Goal: Check status: Check status

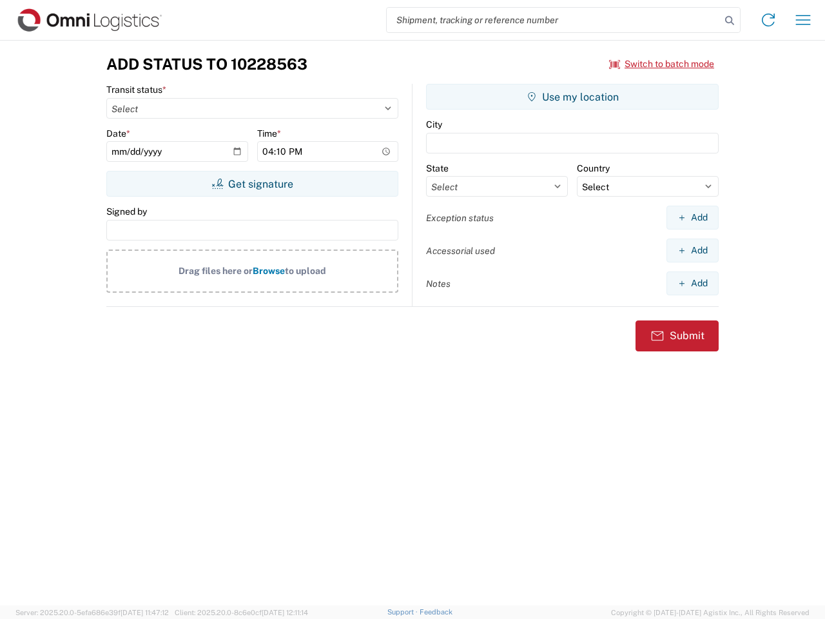
click at [554, 20] on input "search" at bounding box center [554, 20] width 334 height 24
click at [730, 21] on icon at bounding box center [730, 21] width 18 height 18
click at [768, 20] on icon at bounding box center [768, 20] width 21 height 21
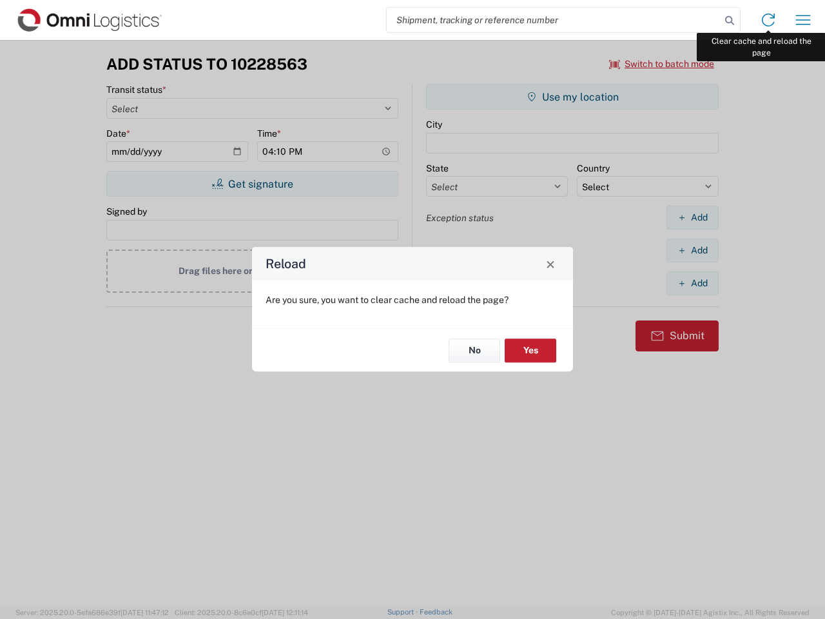
click at [803, 20] on div "Reload Are you sure, you want to clear cache and reload the page? No Yes" at bounding box center [412, 309] width 825 height 619
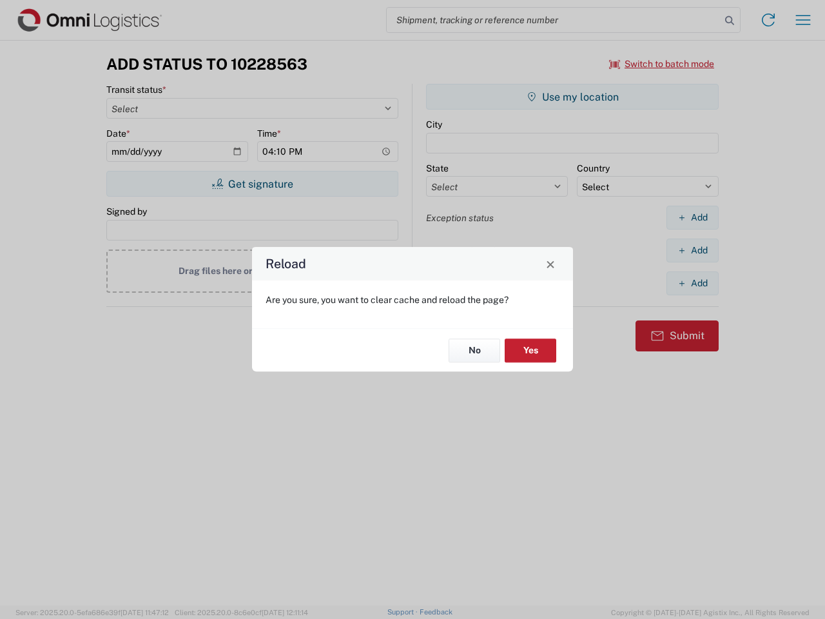
click at [662, 64] on div "Reload Are you sure, you want to clear cache and reload the page? No Yes" at bounding box center [412, 309] width 825 height 619
click at [252, 184] on div "Reload Are you sure, you want to clear cache and reload the page? No Yes" at bounding box center [412, 309] width 825 height 619
click at [572, 97] on div "Reload Are you sure, you want to clear cache and reload the page? No Yes" at bounding box center [412, 309] width 825 height 619
click at [692, 217] on div "Reload Are you sure, you want to clear cache and reload the page? No Yes" at bounding box center [412, 309] width 825 height 619
click at [692, 250] on div "Reload Are you sure, you want to clear cache and reload the page? No Yes" at bounding box center [412, 309] width 825 height 619
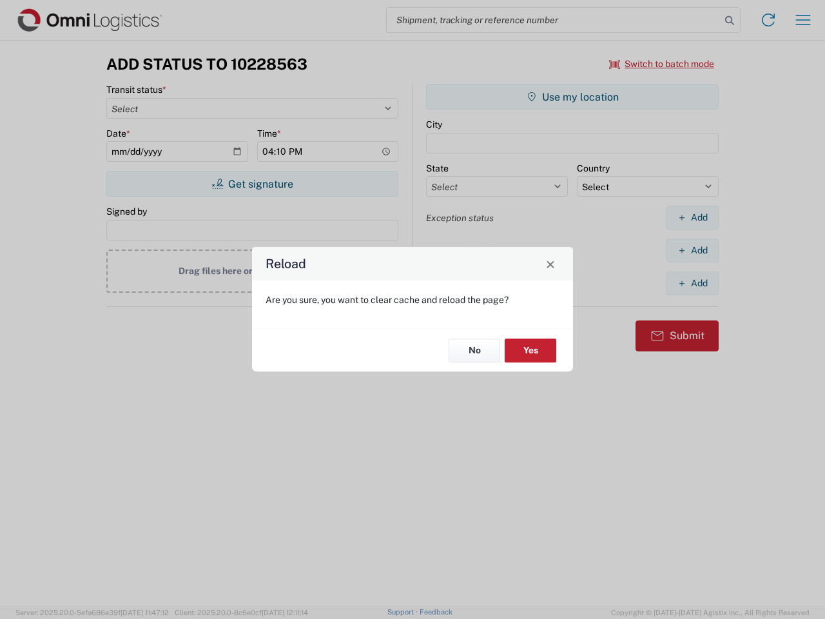
click at [692, 283] on div "Reload Are you sure, you want to clear cache and reload the page? No Yes" at bounding box center [412, 309] width 825 height 619
